Goal: Information Seeking & Learning: Learn about a topic

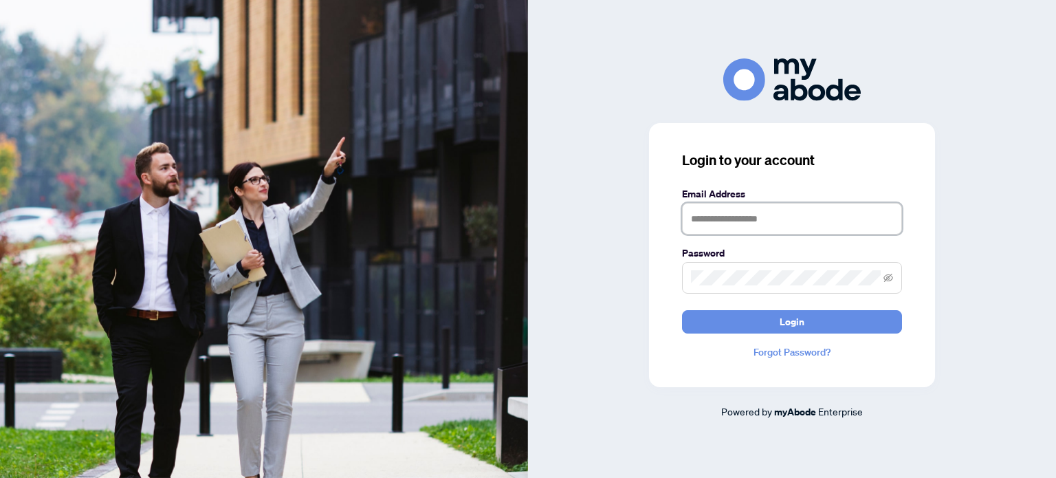
click at [796, 230] on input "text" at bounding box center [792, 219] width 220 height 32
type input "**********"
click at [682, 310] on button "Login" at bounding box center [792, 321] width 220 height 23
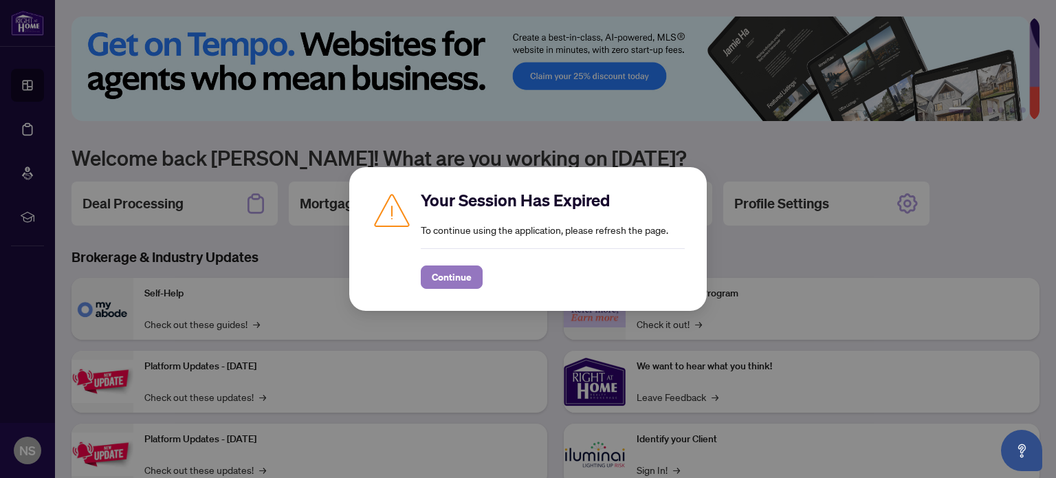
click at [435, 273] on span "Continue" at bounding box center [452, 277] width 40 height 22
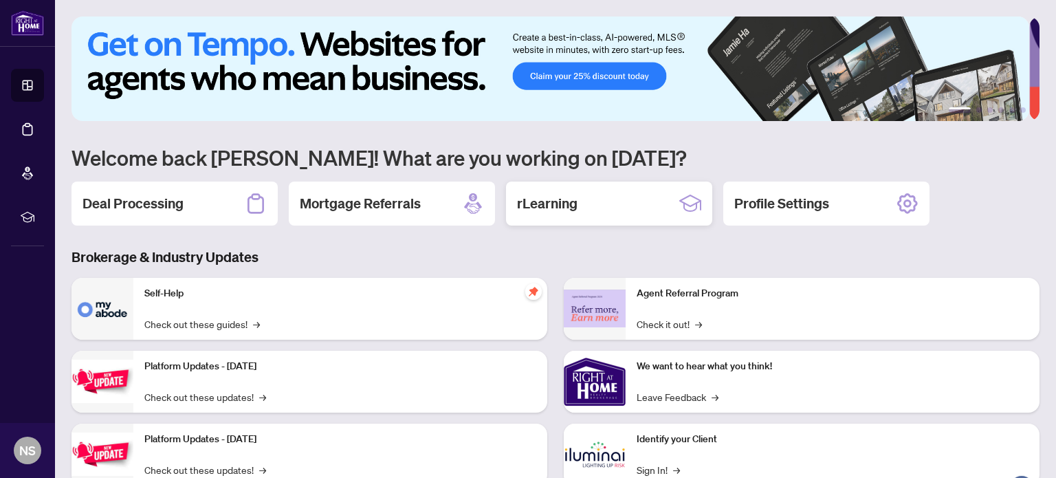
click at [588, 208] on div "rLearning" at bounding box center [609, 204] width 206 height 44
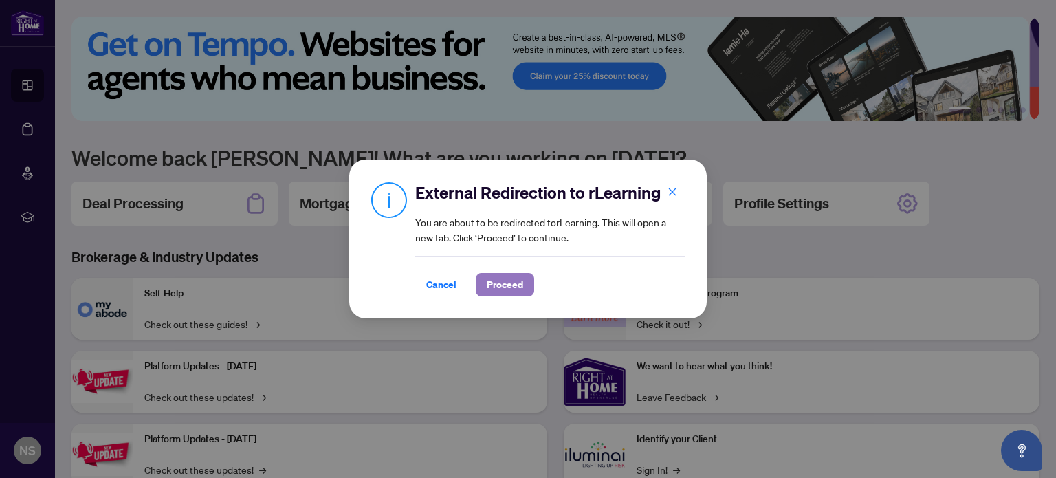
click at [509, 280] on span "Proceed" at bounding box center [505, 285] width 36 height 22
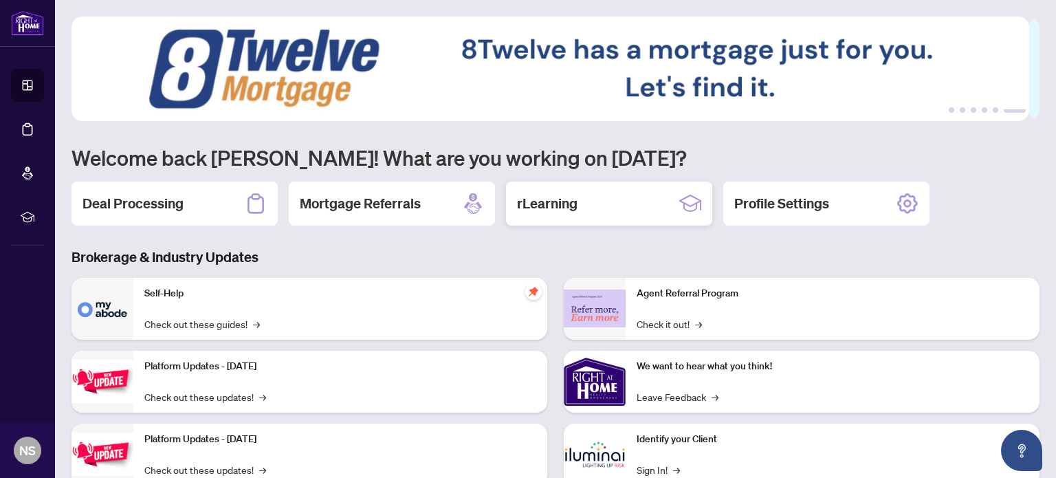
click at [592, 210] on div "rLearning" at bounding box center [609, 204] width 206 height 44
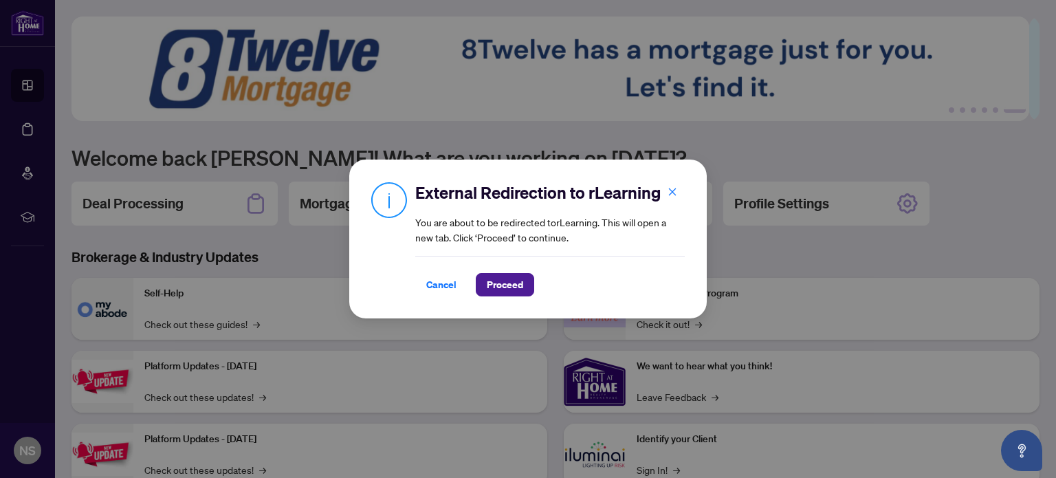
click at [514, 271] on div "Cancel Proceed" at bounding box center [550, 276] width 270 height 41
click at [512, 276] on span "Proceed" at bounding box center [505, 285] width 36 height 22
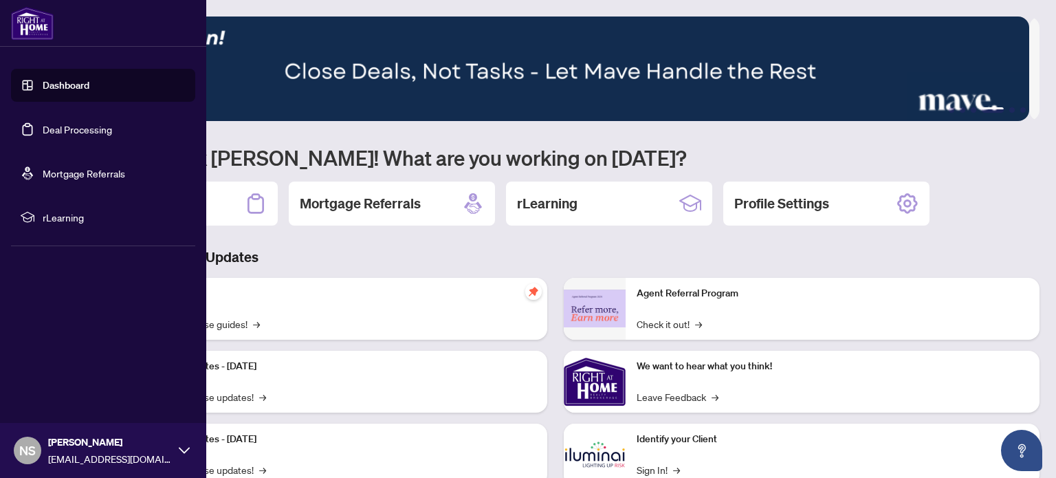
click at [45, 216] on span "rLearning" at bounding box center [114, 217] width 143 height 15
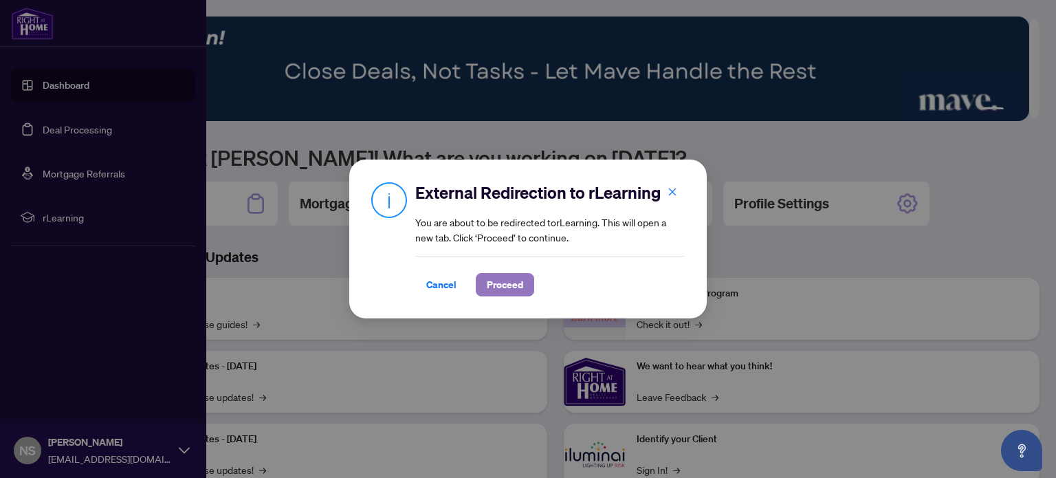
click at [499, 278] on span "Proceed" at bounding box center [505, 285] width 36 height 22
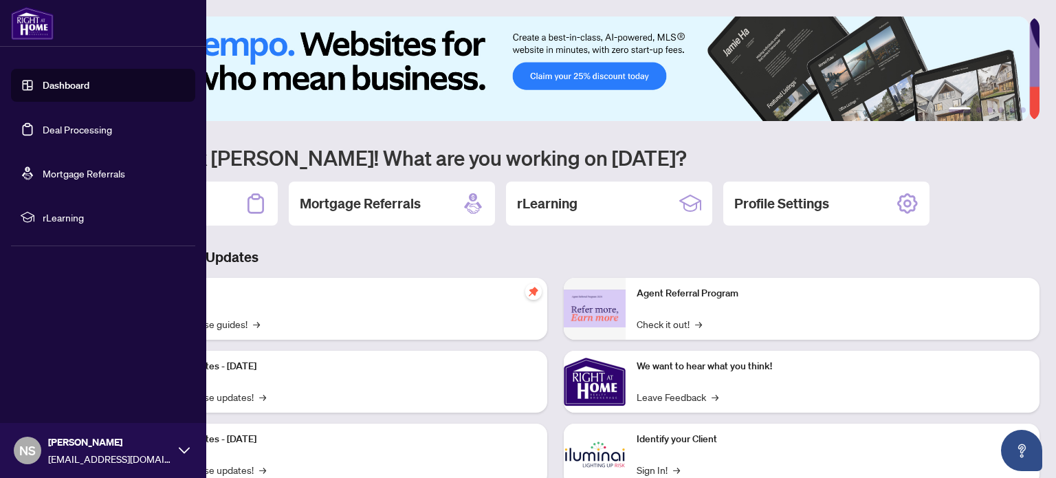
click at [41, 219] on li "rLearning" at bounding box center [103, 217] width 184 height 33
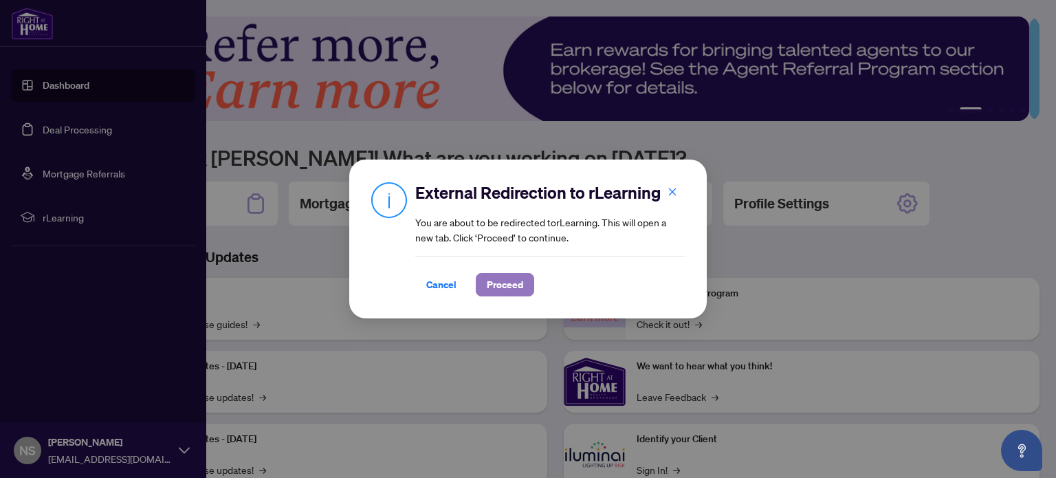
click at [496, 278] on span "Proceed" at bounding box center [505, 285] width 36 height 22
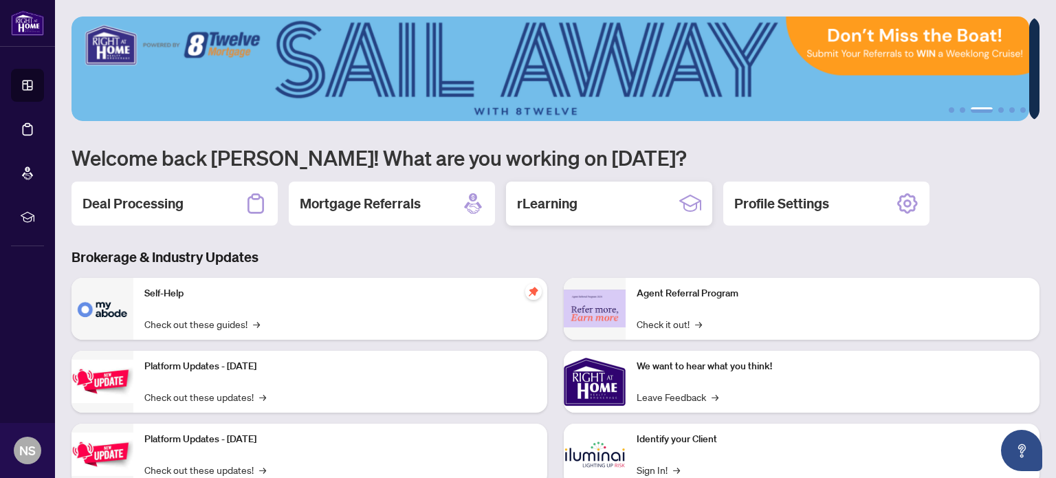
click at [545, 189] on div "rLearning" at bounding box center [609, 204] width 206 height 44
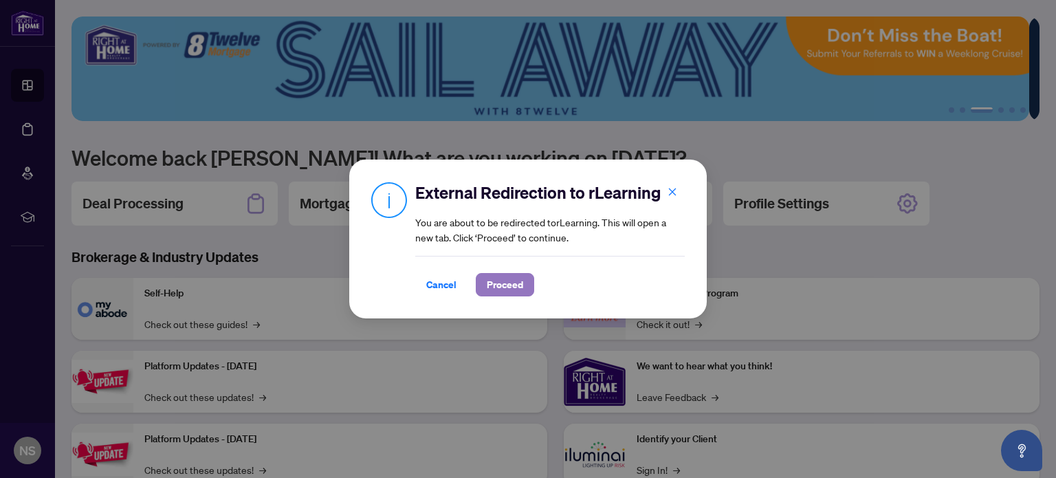
click at [494, 274] on span "Proceed" at bounding box center [505, 285] width 36 height 22
